Goal: Communication & Community: Answer question/provide support

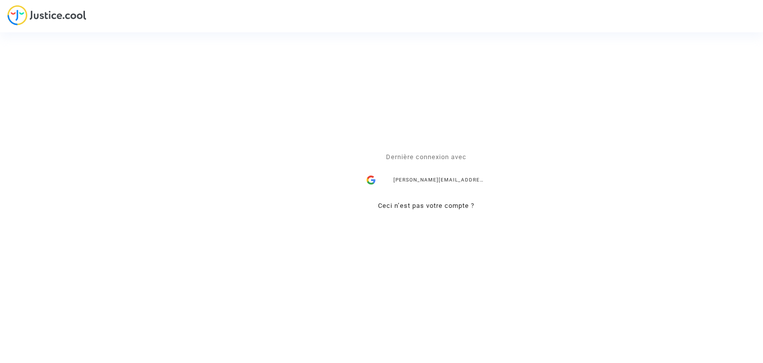
click at [420, 179] on div "alisa.vasylieva@skycop.com" at bounding box center [426, 180] width 129 height 20
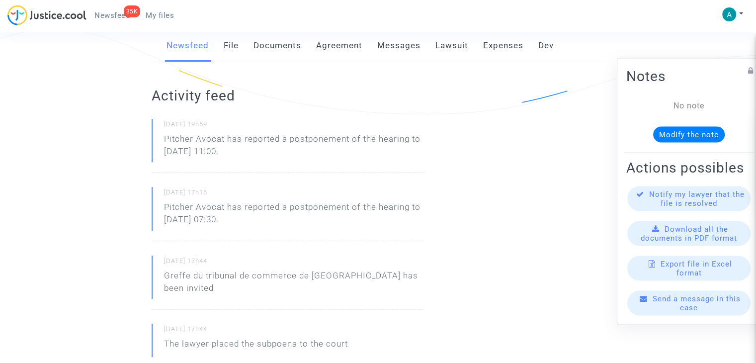
scroll to position [248, 0]
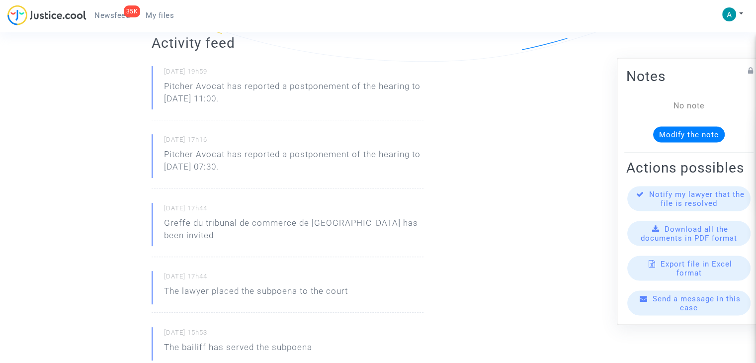
click at [676, 303] on span "Send a message in this case" at bounding box center [696, 303] width 88 height 18
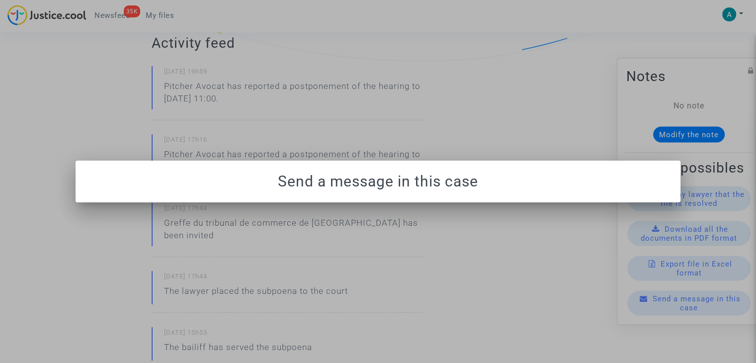
scroll to position [0, 0]
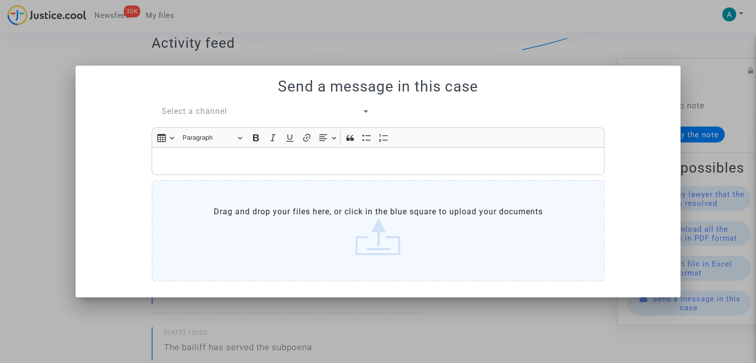
click at [213, 111] on span "Select a channel" at bounding box center [194, 110] width 66 height 9
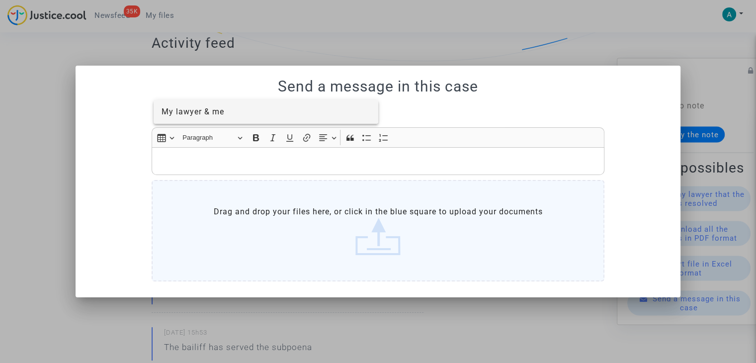
click at [241, 122] on span "My lawyer & me" at bounding box center [265, 112] width 209 height 24
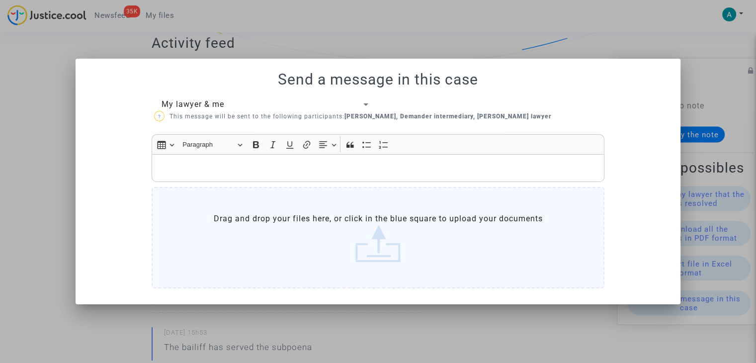
click at [339, 267] on label "Drag and drop your files here, or click in the blue square to upload your docum…" at bounding box center [377, 237] width 453 height 101
click at [0, 0] on input "Drag and drop your files here, or click in the blue square to upload your docum…" at bounding box center [0, 0] width 0 height 0
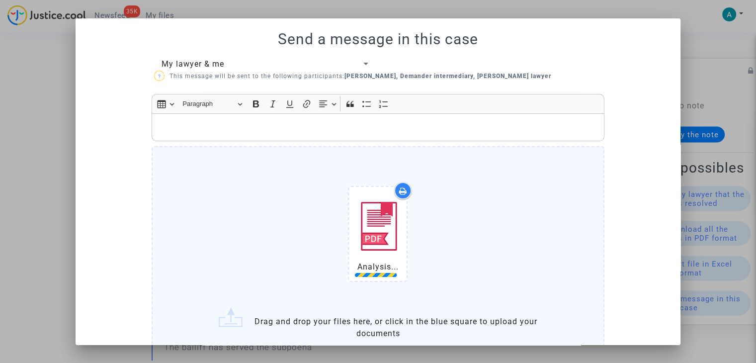
click at [212, 129] on p "Rich Text Editor, main" at bounding box center [378, 127] width 442 height 12
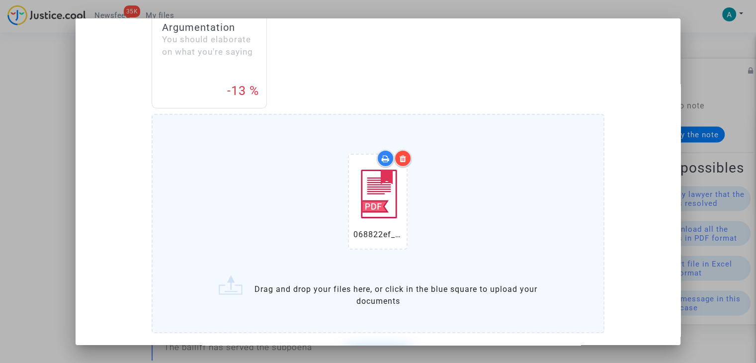
scroll to position [273, 0]
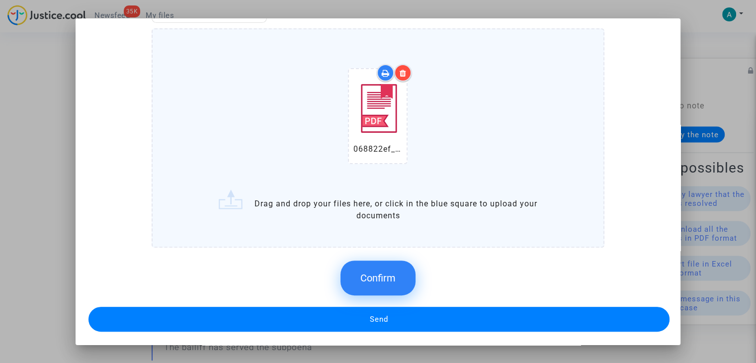
click at [343, 260] on div "Confirm" at bounding box center [377, 277] width 453 height 53
click at [368, 266] on button "Confirm" at bounding box center [377, 277] width 75 height 35
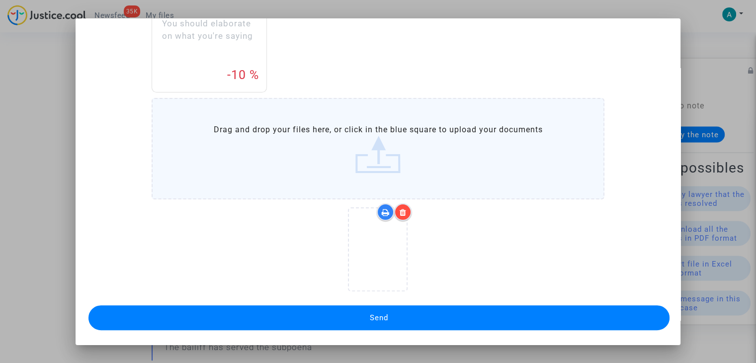
scroll to position [201, 0]
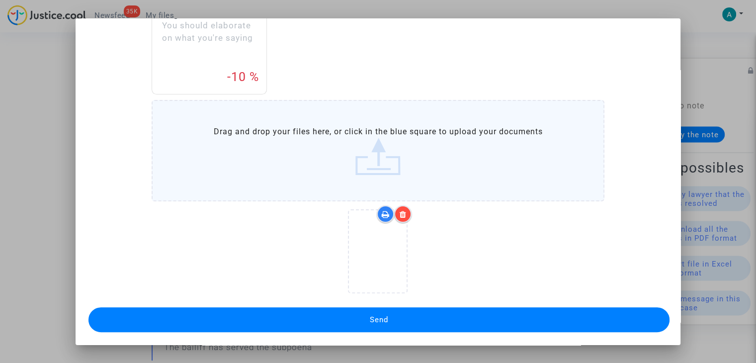
click at [417, 317] on button "Send" at bounding box center [378, 319] width 581 height 25
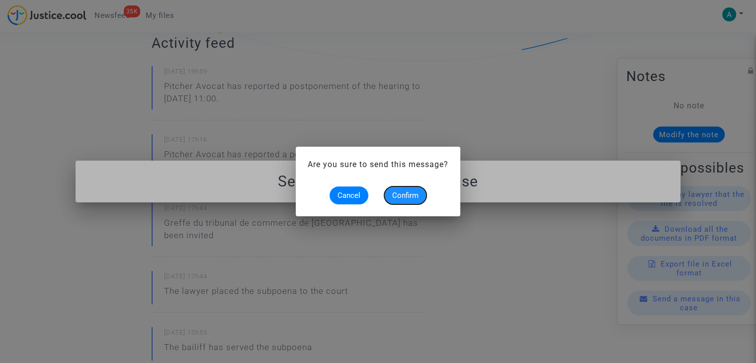
click at [407, 200] on button "Confirm" at bounding box center [405, 195] width 42 height 18
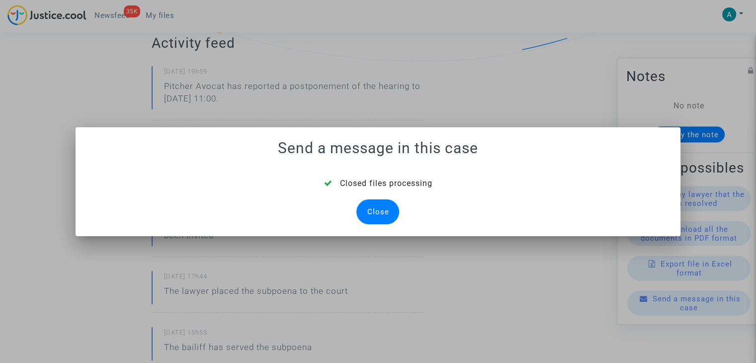
click at [389, 215] on div "Close" at bounding box center [377, 211] width 43 height 25
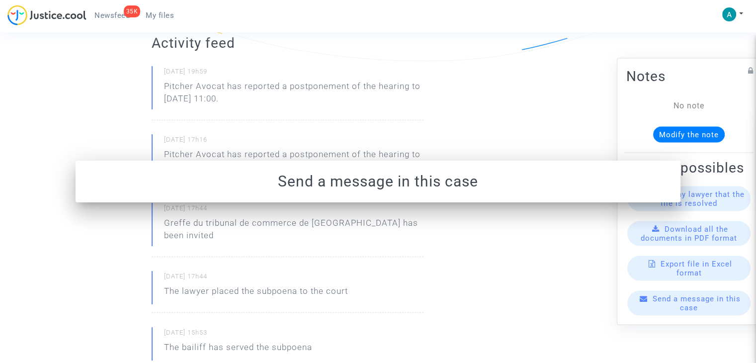
scroll to position [248, 0]
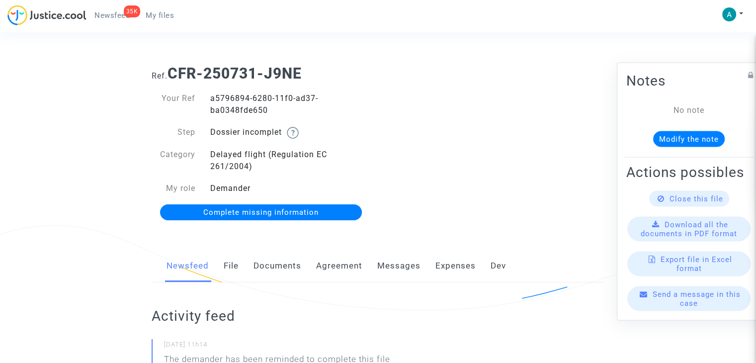
click at [257, 211] on span "Complete missing information" at bounding box center [260, 212] width 115 height 9
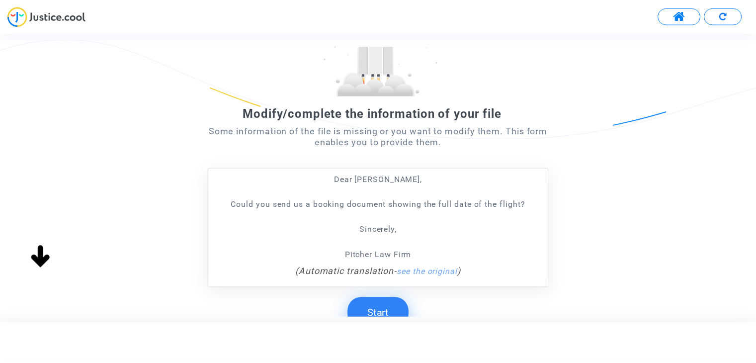
scroll to position [167, 0]
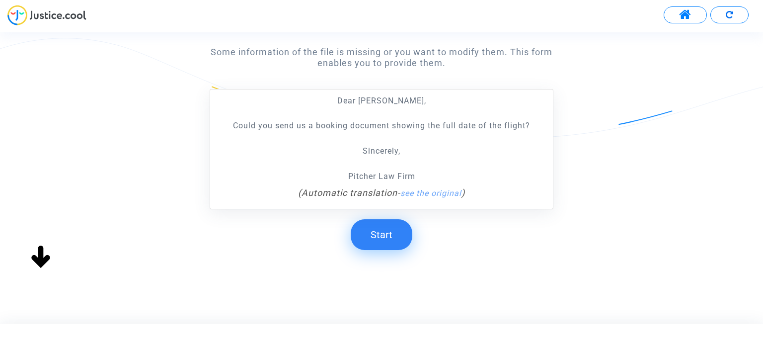
click at [390, 229] on button "Start" at bounding box center [382, 234] width 62 height 31
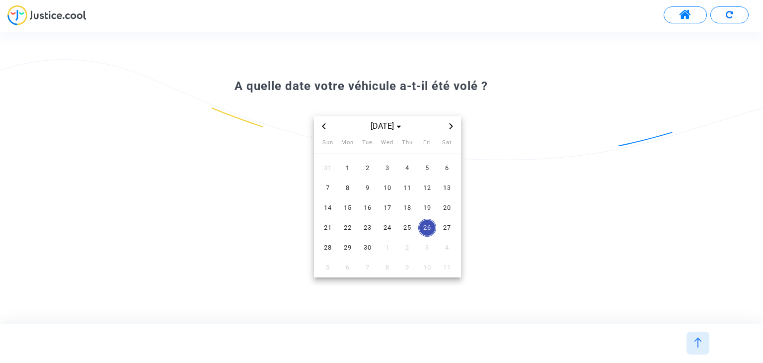
drag, startPoint x: 362, startPoint y: 69, endPoint x: 374, endPoint y: 74, distance: 13.4
click at [362, 69] on div "A quelle date votre véhicule a-t-il été volé ? Sep 2025 Sun Mon Tue Wed Thu Fri…" at bounding box center [381, 178] width 763 height 222
drag, startPoint x: 497, startPoint y: 84, endPoint x: 222, endPoint y: 84, distance: 275.2
click at [222, 85] on div "A quelle date votre véhicule a-t-il été volé ?" at bounding box center [381, 86] width 343 height 17
copy span "A quelle date votre véhicule a-t-il été volé ?"
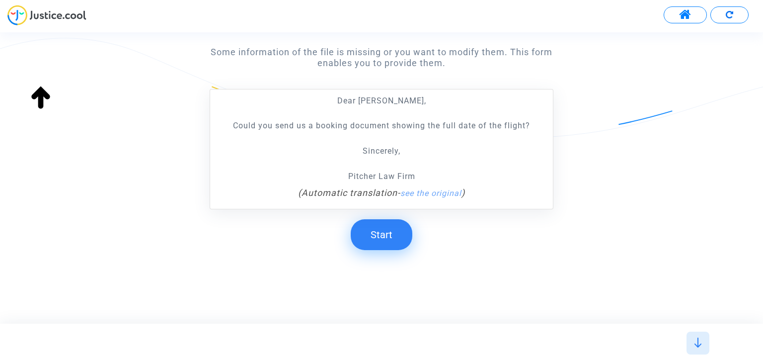
click at [400, 232] on button "Start" at bounding box center [382, 234] width 62 height 31
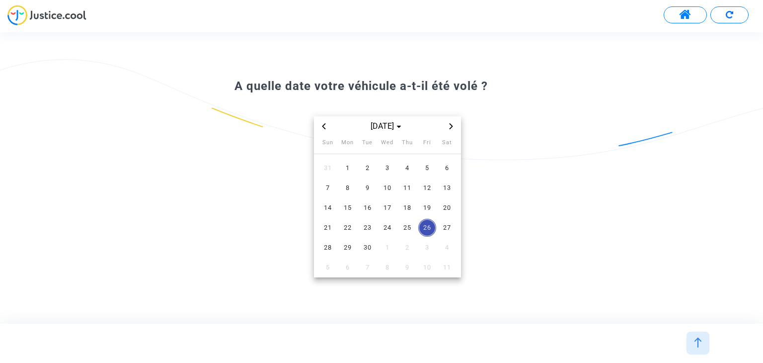
click at [522, 209] on div "Sep 2025 Sun Mon Tue Wed Thu Fri Sat 31 1 2 3 4 5 6 7 8 9 10 11 12 13 14 15 16 …" at bounding box center [386, 196] width 305 height 161
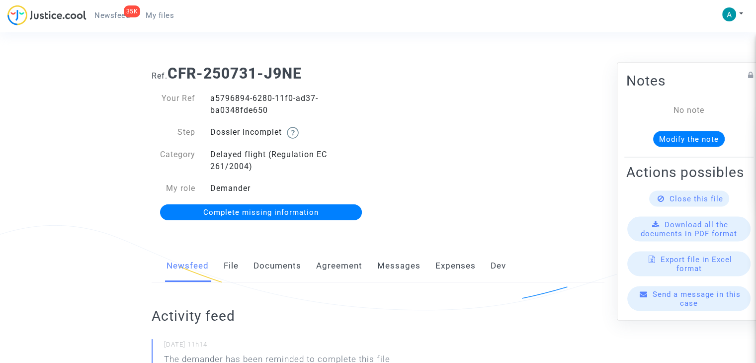
click at [715, 311] on div "Send a message in this case" at bounding box center [688, 298] width 123 height 25
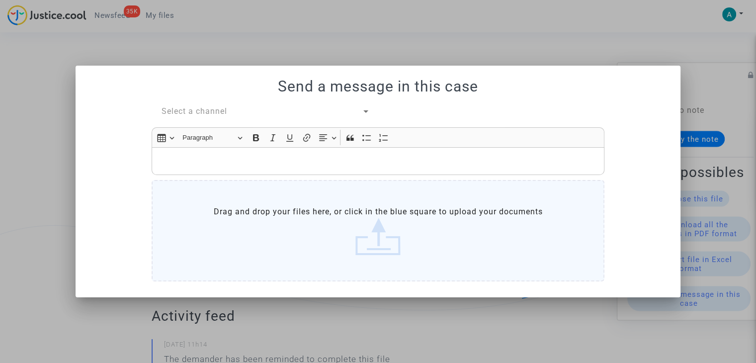
click at [210, 106] on span "Select a channel" at bounding box center [194, 110] width 66 height 9
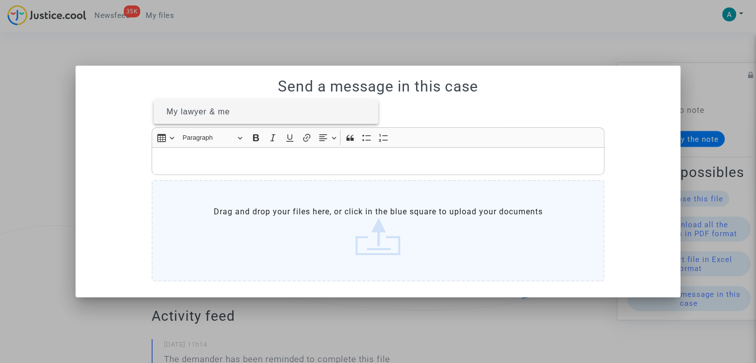
click at [232, 118] on span "My lawyer & me" at bounding box center [265, 112] width 209 height 24
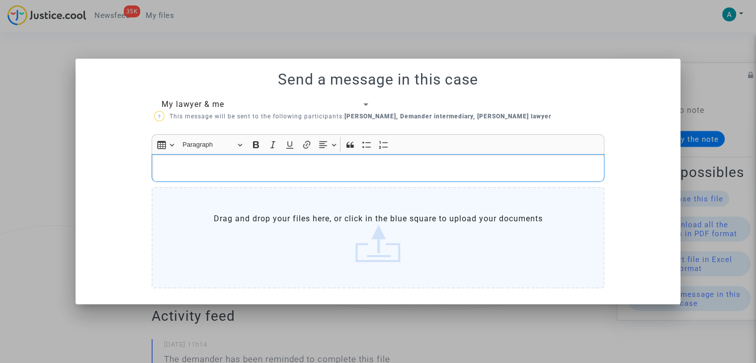
click at [222, 171] on p "Rich Text Editor, main" at bounding box center [378, 167] width 442 height 12
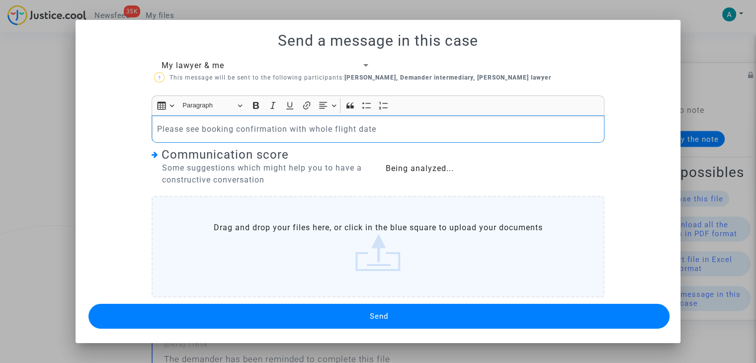
click at [269, 240] on label "Drag and drop your files here, or click in the blue square to upload your docum…" at bounding box center [377, 246] width 453 height 101
click at [0, 0] on input "Drag and drop your files here, or click in the blue square to upload your docum…" at bounding box center [0, 0] width 0 height 0
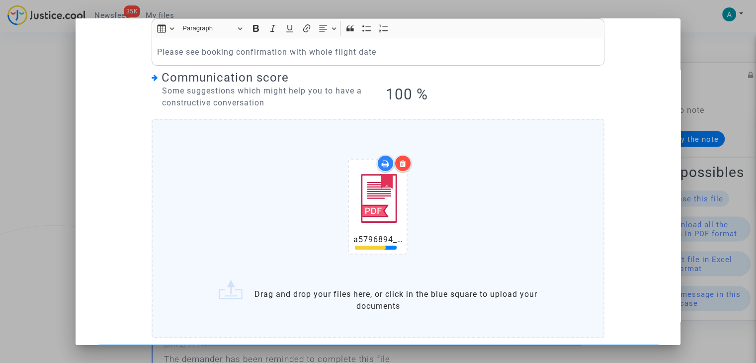
scroll to position [113, 0]
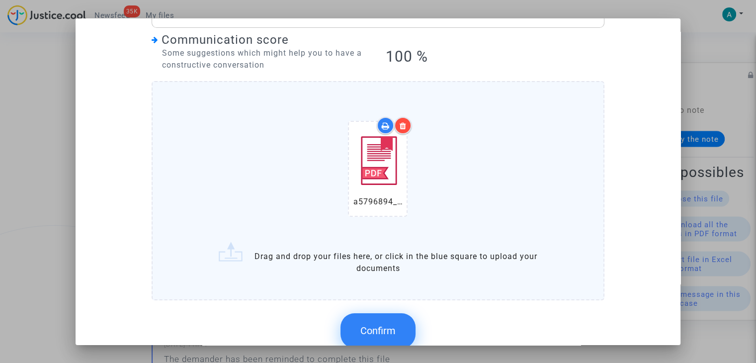
click at [389, 315] on button "Confirm" at bounding box center [377, 330] width 75 height 35
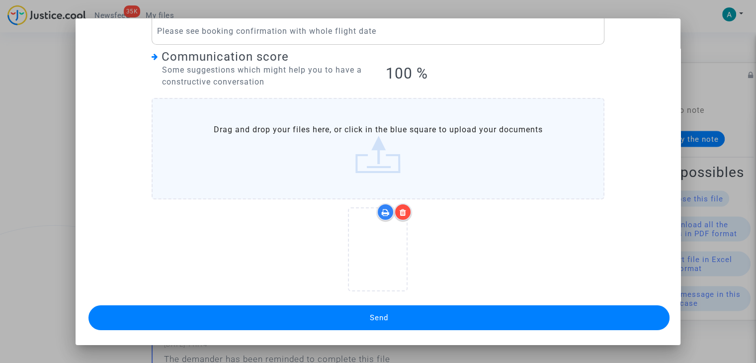
scroll to position [94, 0]
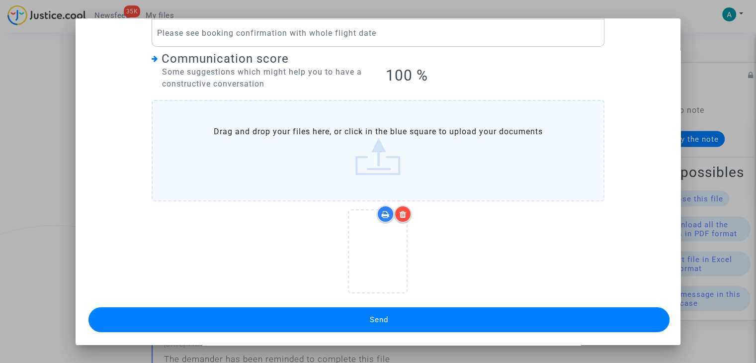
click at [419, 326] on button "Send" at bounding box center [378, 319] width 581 height 25
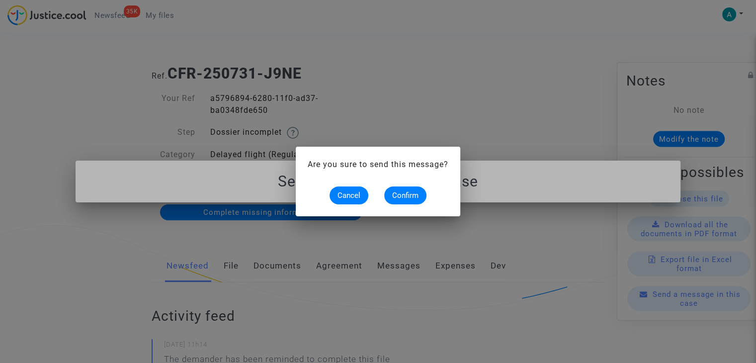
scroll to position [0, 0]
click at [413, 195] on span "Confirm" at bounding box center [405, 195] width 26 height 9
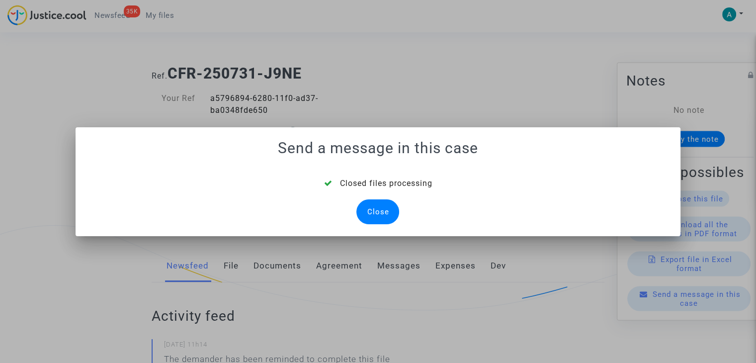
click at [368, 219] on div "Close" at bounding box center [377, 211] width 43 height 25
